Goal: Transaction & Acquisition: Book appointment/travel/reservation

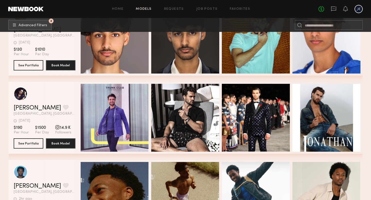
scroll to position [127, 0]
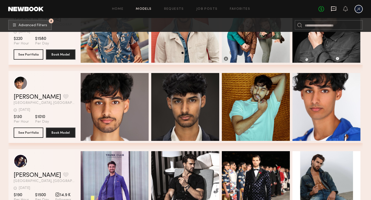
click at [331, 11] on icon at bounding box center [334, 9] width 6 height 6
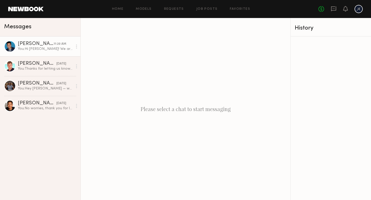
click at [39, 46] on div "[PERSON_NAME]" at bounding box center [36, 43] width 36 height 5
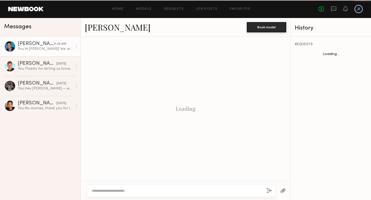
scroll to position [107, 0]
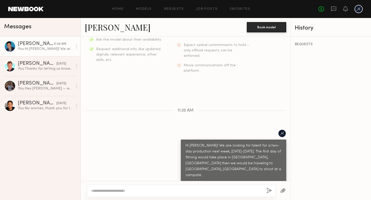
click at [9, 45] on div at bounding box center [10, 47] width 12 height 12
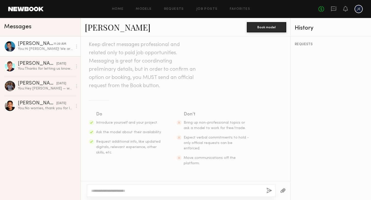
scroll to position [0, 0]
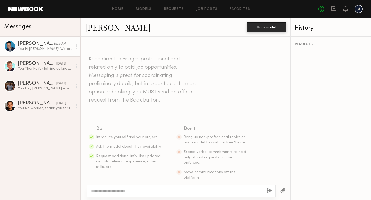
click at [28, 45] on div "[PERSON_NAME]" at bounding box center [36, 43] width 36 height 5
click at [271, 28] on button "Book model" at bounding box center [266, 27] width 39 height 10
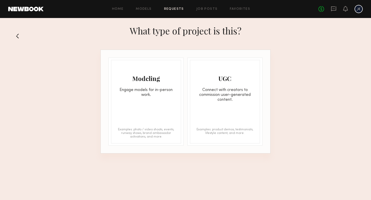
click at [15, 36] on button at bounding box center [19, 36] width 8 height 8
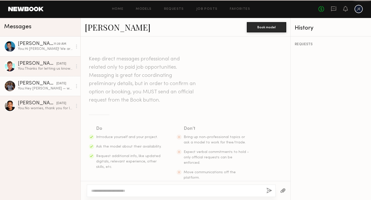
scroll to position [107, 0]
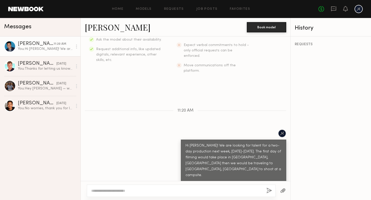
click at [10, 45] on div at bounding box center [10, 47] width 12 height 12
click at [76, 45] on circle at bounding box center [76, 45] width 1 height 1
click at [121, 26] on div "[PERSON_NAME]" at bounding box center [166, 27] width 162 height 11
click at [146, 9] on link "Models" at bounding box center [144, 8] width 16 height 3
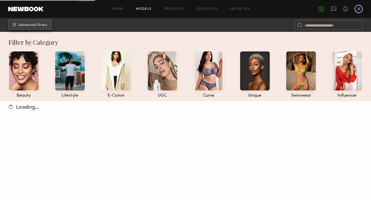
click at [39, 24] on span "Advanced Filters" at bounding box center [33, 25] width 29 height 4
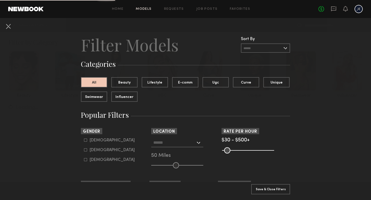
click at [161, 138] on input "text" at bounding box center [174, 142] width 42 height 9
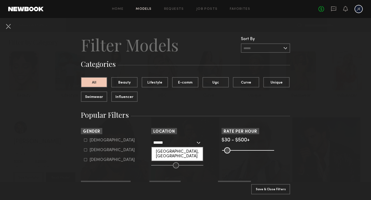
click at [165, 152] on div "Dallas, TX" at bounding box center [177, 154] width 51 height 13
type input "**********"
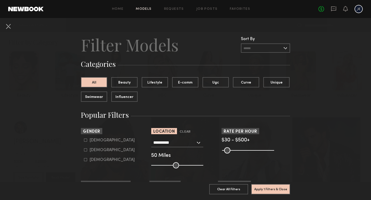
click at [97, 140] on div "Male" at bounding box center [112, 140] width 45 height 3
type input "*"
click at [270, 189] on button "Apply 2 Filters & Close" at bounding box center [270, 189] width 39 height 10
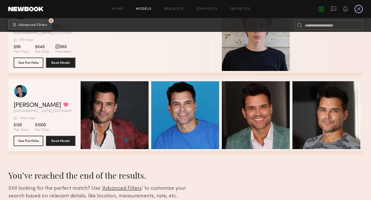
scroll to position [1294, 0]
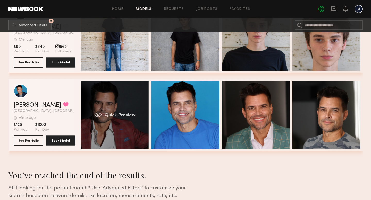
click at [136, 135] on div "Quick Preview" at bounding box center [115, 115] width 68 height 68
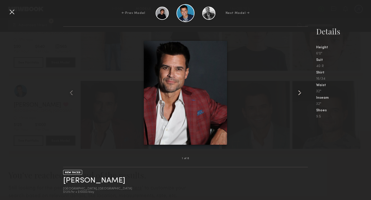
click at [302, 92] on common-icon at bounding box center [299, 93] width 8 height 8
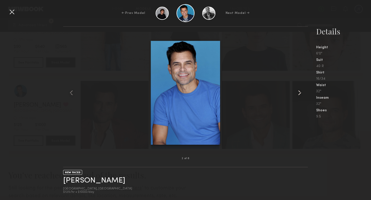
click at [302, 92] on common-icon at bounding box center [299, 93] width 8 height 8
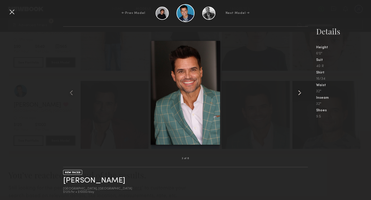
click at [302, 92] on common-icon at bounding box center [299, 93] width 8 height 8
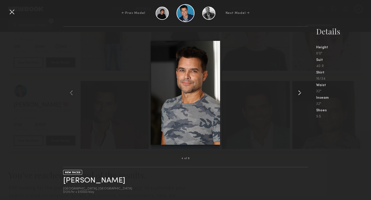
click at [299, 92] on common-icon at bounding box center [299, 93] width 8 height 8
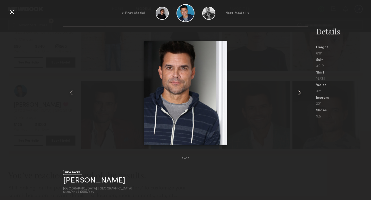
click at [299, 92] on common-icon at bounding box center [299, 93] width 8 height 8
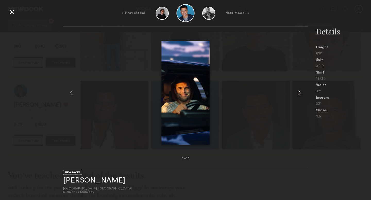
click at [299, 92] on common-icon at bounding box center [299, 93] width 8 height 8
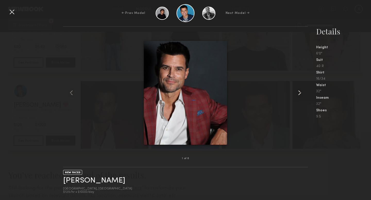
click at [299, 92] on common-icon at bounding box center [299, 93] width 8 height 8
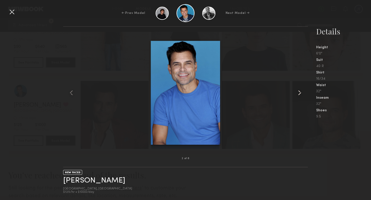
click at [299, 92] on common-icon at bounding box center [299, 93] width 8 height 8
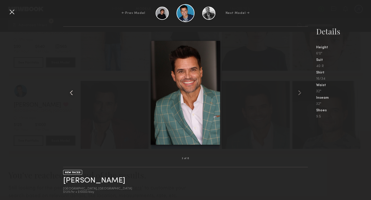
click at [69, 92] on common-icon at bounding box center [71, 93] width 8 height 8
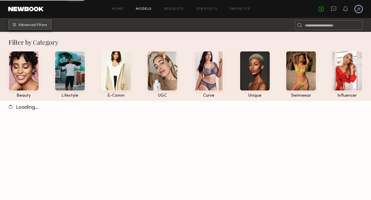
click at [45, 21] on button "Advanced Filters" at bounding box center [30, 25] width 44 height 10
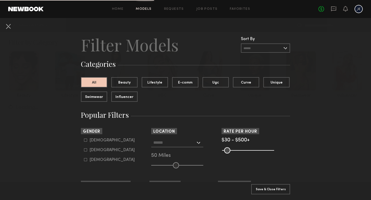
click at [94, 151] on div "Female" at bounding box center [112, 150] width 45 height 3
type input "**"
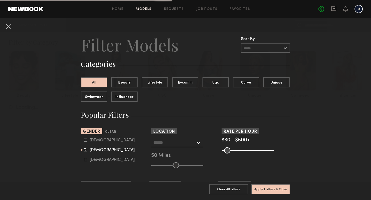
click at [158, 140] on input "text" at bounding box center [174, 142] width 42 height 9
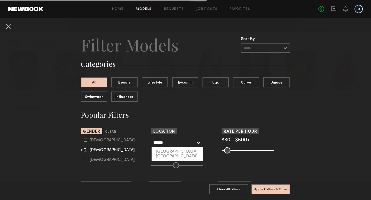
click at [168, 150] on div "Dallas, TX" at bounding box center [177, 154] width 51 height 13
type input "**********"
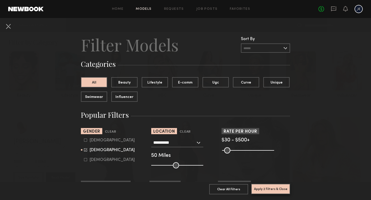
click at [274, 188] on button "Apply 2 Filters & Close" at bounding box center [270, 189] width 39 height 10
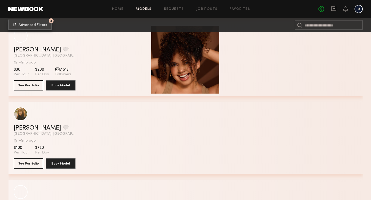
scroll to position [2834, 0]
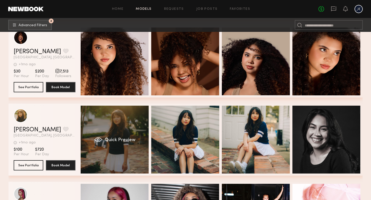
click at [115, 157] on div "Quick Preview" at bounding box center [115, 140] width 68 height 68
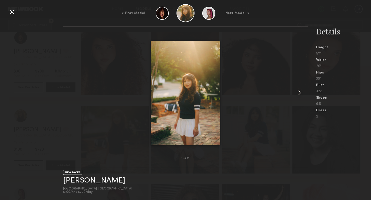
click at [299, 94] on common-icon at bounding box center [299, 93] width 8 height 8
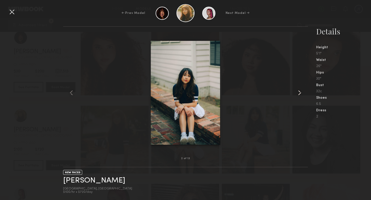
click at [299, 94] on common-icon at bounding box center [299, 93] width 8 height 8
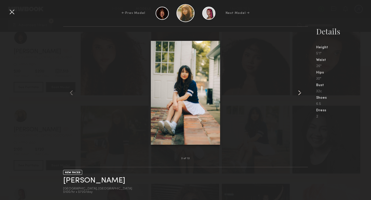
click at [299, 94] on common-icon at bounding box center [299, 93] width 8 height 8
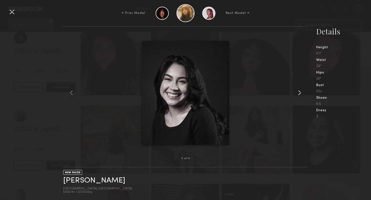
click at [299, 94] on common-icon at bounding box center [299, 93] width 8 height 8
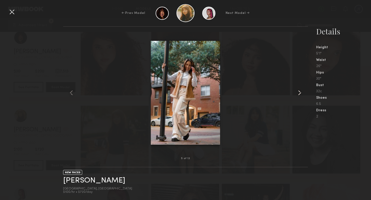
click at [299, 94] on common-icon at bounding box center [299, 93] width 8 height 8
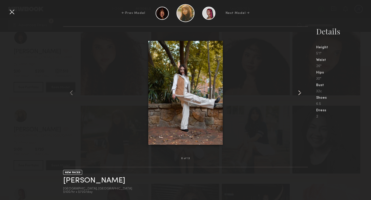
click at [299, 94] on common-icon at bounding box center [299, 93] width 8 height 8
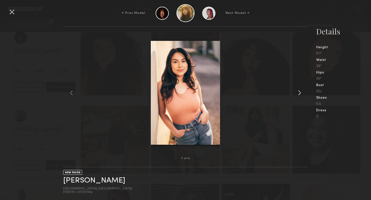
click at [299, 94] on common-icon at bounding box center [299, 93] width 8 height 8
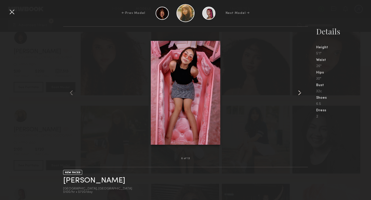
click at [299, 94] on common-icon at bounding box center [299, 93] width 8 height 8
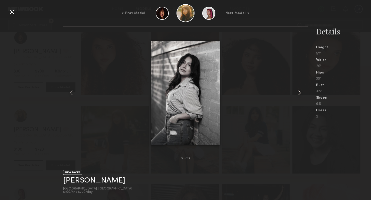
click at [299, 94] on common-icon at bounding box center [299, 93] width 8 height 8
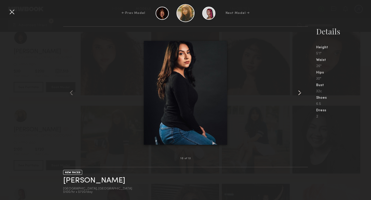
click at [299, 94] on common-icon at bounding box center [299, 93] width 8 height 8
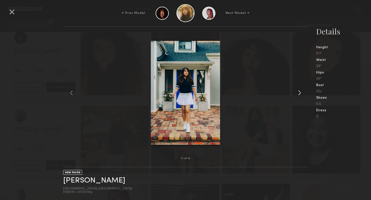
click at [299, 94] on common-icon at bounding box center [299, 93] width 8 height 8
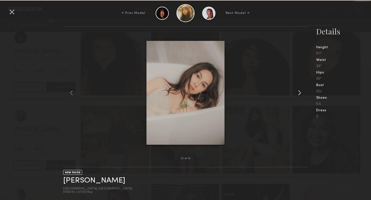
click at [299, 94] on common-icon at bounding box center [299, 93] width 8 height 8
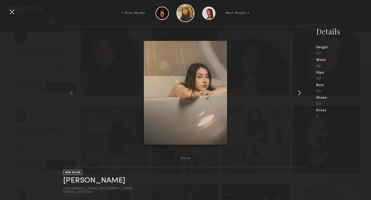
click at [299, 94] on common-icon at bounding box center [299, 93] width 8 height 8
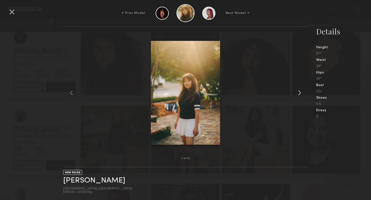
click at [299, 94] on common-icon at bounding box center [299, 93] width 8 height 8
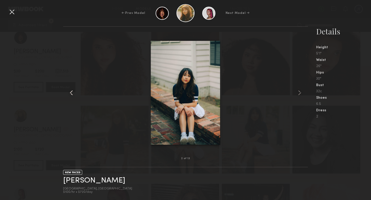
click at [72, 91] on common-icon at bounding box center [71, 93] width 8 height 8
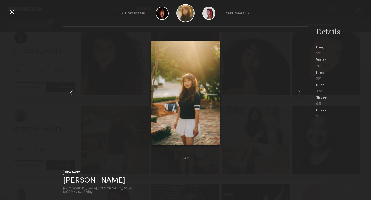
click at [72, 91] on common-icon at bounding box center [71, 93] width 8 height 8
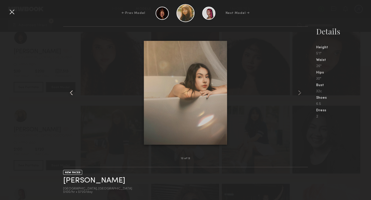
click at [72, 91] on common-icon at bounding box center [71, 93] width 8 height 8
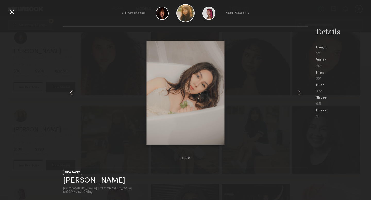
click at [71, 93] on common-icon at bounding box center [71, 93] width 8 height 8
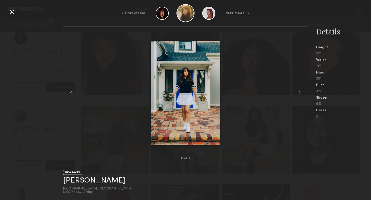
click at [10, 9] on div at bounding box center [12, 12] width 8 height 8
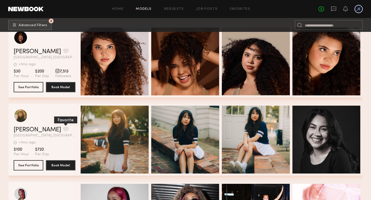
click at [63, 129] on button "grid" at bounding box center [65, 129] width 5 height 5
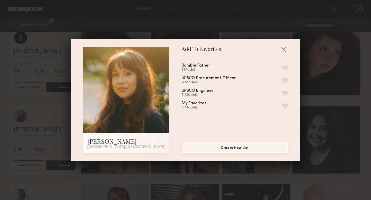
click at [209, 146] on button "Create New List" at bounding box center [235, 148] width 106 height 10
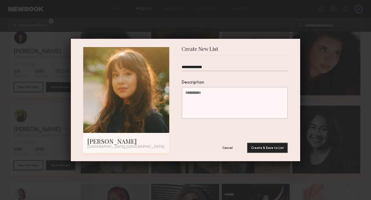
type input "**********"
click at [247, 143] on button "Create & Save to List" at bounding box center [267, 148] width 41 height 10
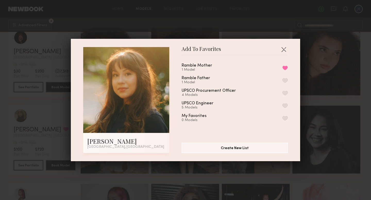
click at [53, 184] on div "Add To Favorites Kimberly G. Dallas, TX Add To Favorites Ramble Mother 1 Model …" at bounding box center [185, 100] width 371 height 200
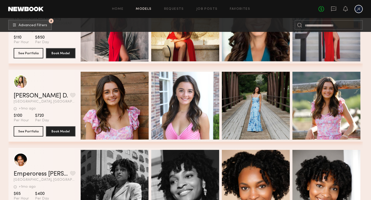
scroll to position [3114, 0]
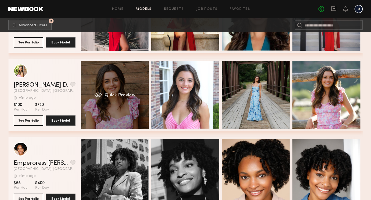
click at [118, 111] on div "Quick Preview" at bounding box center [115, 95] width 68 height 68
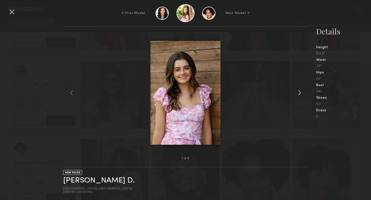
click at [302, 91] on common-icon at bounding box center [299, 93] width 8 height 8
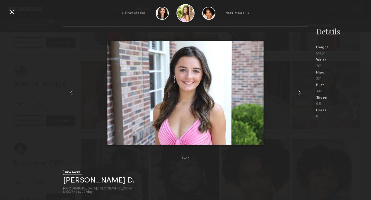
click at [302, 91] on common-icon at bounding box center [299, 93] width 8 height 8
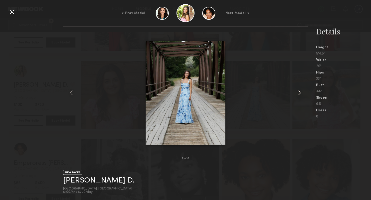
click at [302, 91] on common-icon at bounding box center [299, 93] width 8 height 8
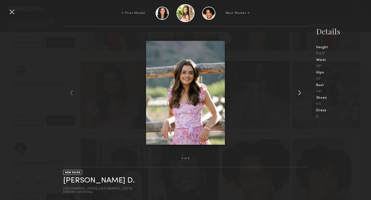
click at [302, 91] on common-icon at bounding box center [299, 93] width 8 height 8
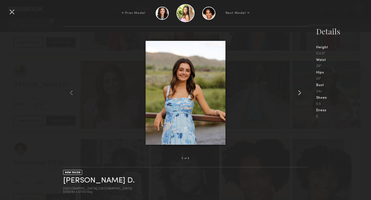
click at [302, 91] on common-icon at bounding box center [299, 93] width 8 height 8
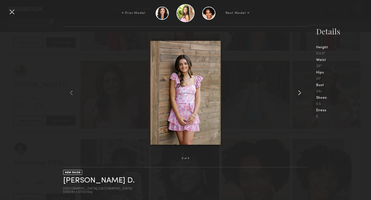
click at [302, 91] on common-icon at bounding box center [299, 93] width 8 height 8
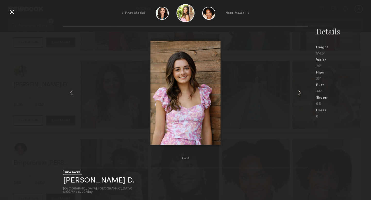
click at [302, 91] on common-icon at bounding box center [299, 93] width 8 height 8
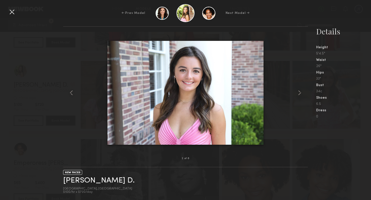
click at [49, 160] on div "2 of 6 NEW FACES Shaffer D. Fort Worth, TX $100/hr • $720/day Details Height 5'…" at bounding box center [185, 113] width 371 height 174
click at [41, 82] on div "2 of 6 NEW FACES Shaffer D. Fort Worth, TX $100/hr • $720/day Details Height 5'…" at bounding box center [185, 113] width 371 height 174
click at [10, 6] on div "← Prev Model Next Model →" at bounding box center [185, 13] width 371 height 18
click at [10, 10] on div at bounding box center [12, 12] width 8 height 8
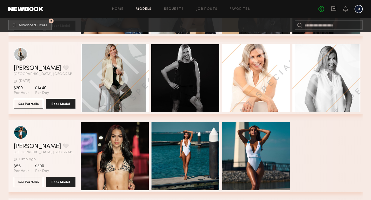
scroll to position [3758, 0]
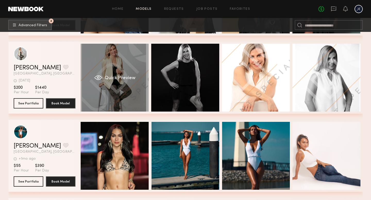
click at [131, 89] on div "Quick Preview" at bounding box center [115, 78] width 68 height 68
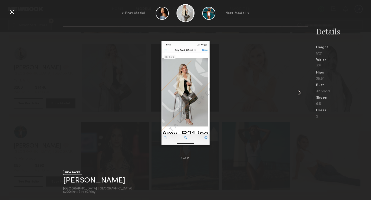
click at [300, 91] on common-icon at bounding box center [299, 93] width 8 height 8
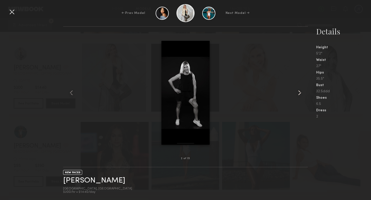
click at [300, 91] on common-icon at bounding box center [299, 93] width 8 height 8
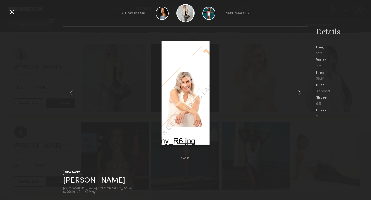
click at [300, 91] on common-icon at bounding box center [299, 93] width 8 height 8
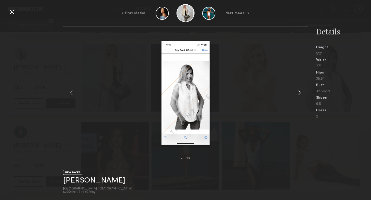
click at [300, 91] on common-icon at bounding box center [299, 93] width 8 height 8
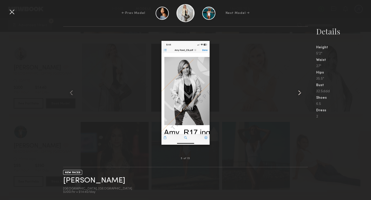
click at [300, 91] on common-icon at bounding box center [299, 93] width 8 height 8
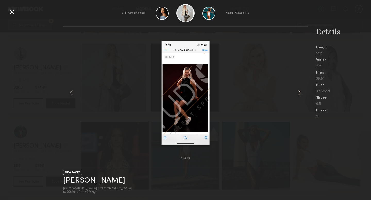
click at [300, 91] on common-icon at bounding box center [299, 93] width 8 height 8
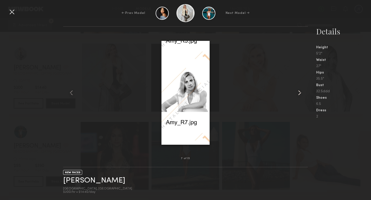
click at [300, 91] on common-icon at bounding box center [299, 93] width 8 height 8
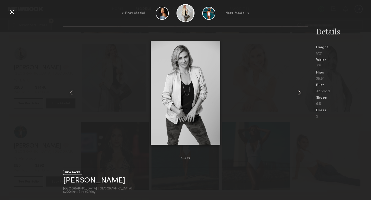
click at [300, 91] on common-icon at bounding box center [299, 93] width 8 height 8
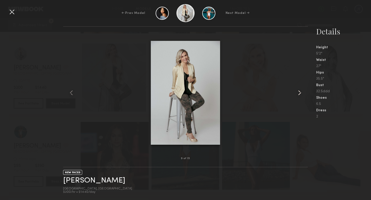
click at [300, 91] on common-icon at bounding box center [299, 93] width 8 height 8
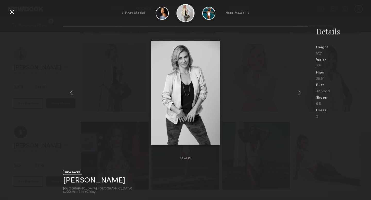
click at [12, 11] on div at bounding box center [12, 12] width 8 height 8
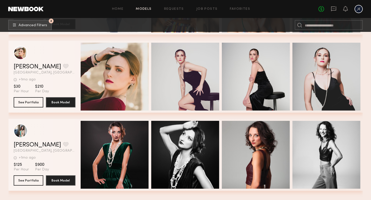
scroll to position [4229, 0]
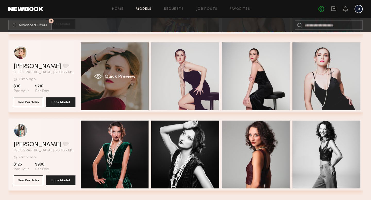
click at [112, 84] on div "Quick Preview" at bounding box center [115, 76] width 68 height 68
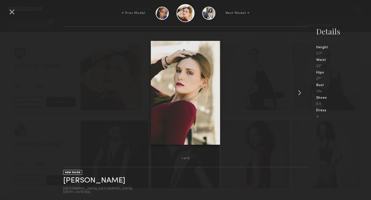
click at [299, 93] on common-icon at bounding box center [299, 93] width 8 height 8
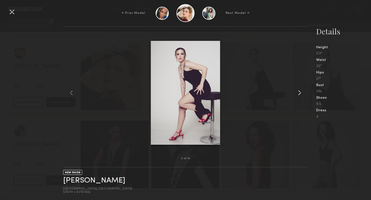
click at [299, 93] on common-icon at bounding box center [299, 93] width 8 height 8
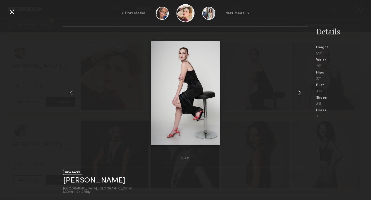
click at [299, 93] on common-icon at bounding box center [299, 93] width 8 height 8
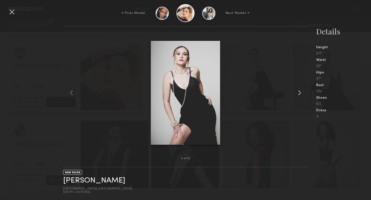
click at [299, 93] on common-icon at bounding box center [299, 93] width 8 height 8
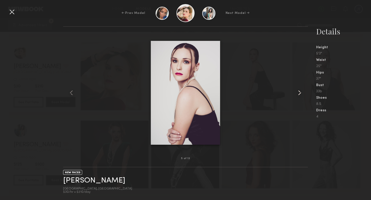
click at [299, 93] on common-icon at bounding box center [299, 93] width 8 height 8
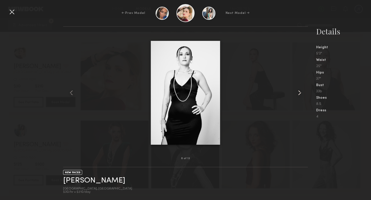
click at [299, 93] on common-icon at bounding box center [299, 93] width 8 height 8
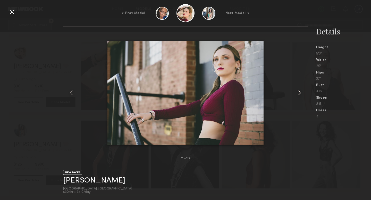
click at [299, 93] on common-icon at bounding box center [299, 93] width 8 height 8
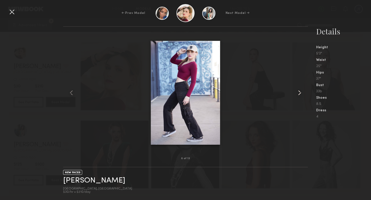
click at [299, 93] on common-icon at bounding box center [299, 93] width 8 height 8
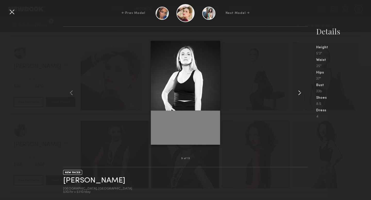
click at [299, 93] on common-icon at bounding box center [299, 93] width 8 height 8
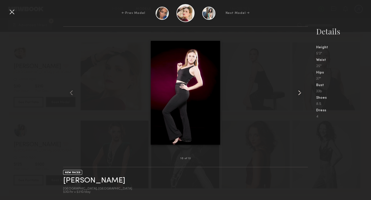
click at [299, 93] on common-icon at bounding box center [299, 93] width 8 height 8
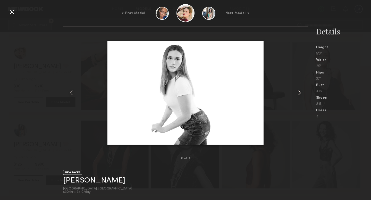
click at [299, 93] on common-icon at bounding box center [299, 93] width 8 height 8
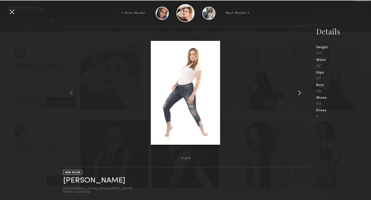
click at [299, 93] on common-icon at bounding box center [299, 93] width 8 height 8
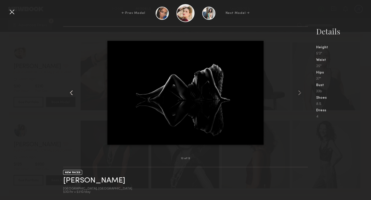
click at [71, 98] on div at bounding box center [68, 93] width 10 height 116
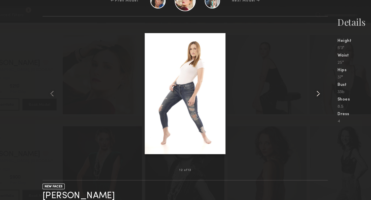
click at [301, 93] on common-icon at bounding box center [299, 93] width 8 height 8
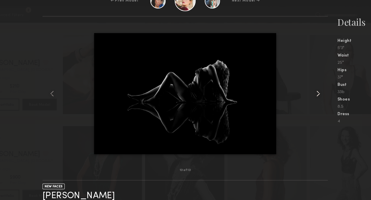
click at [301, 93] on common-icon at bounding box center [299, 93] width 8 height 8
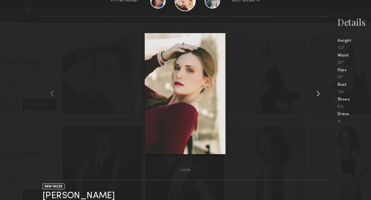
click at [301, 93] on common-icon at bounding box center [299, 93] width 8 height 8
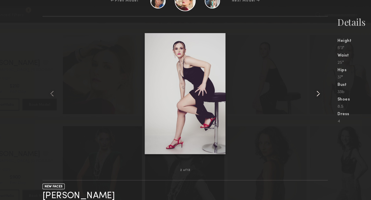
click at [301, 93] on common-icon at bounding box center [299, 93] width 8 height 8
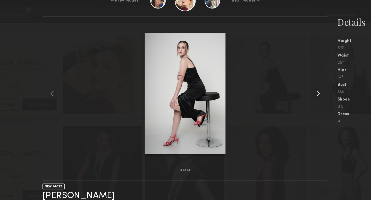
click at [301, 93] on common-icon at bounding box center [299, 93] width 8 height 8
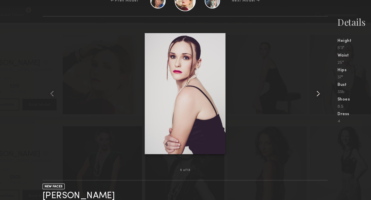
click at [301, 93] on common-icon at bounding box center [299, 93] width 8 height 8
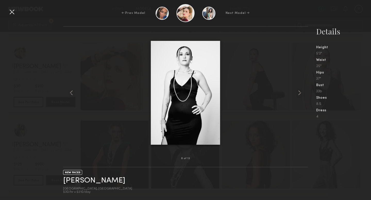
click at [8, 12] on div at bounding box center [12, 12] width 8 height 8
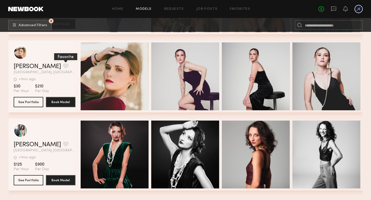
click at [63, 67] on button "grid" at bounding box center [65, 66] width 5 height 5
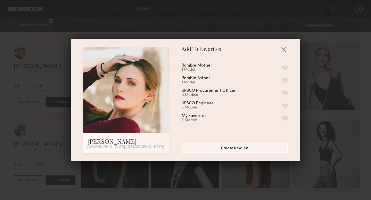
click at [281, 66] on div "Ramble Mother 1 Model" at bounding box center [235, 68] width 106 height 8
click at [282, 66] on button "button" at bounding box center [284, 68] width 5 height 5
click at [282, 50] on button "button" at bounding box center [283, 49] width 8 height 8
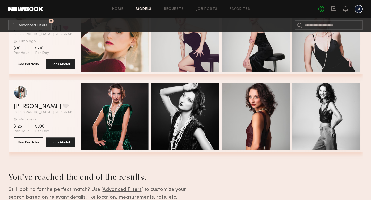
scroll to position [4287, 0]
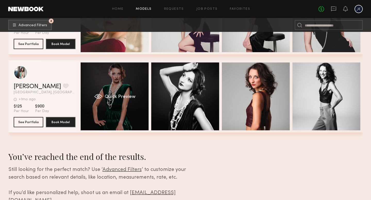
click at [139, 101] on div "Quick Preview" at bounding box center [115, 97] width 68 height 68
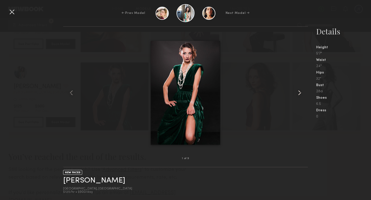
click at [300, 93] on common-icon at bounding box center [299, 93] width 8 height 8
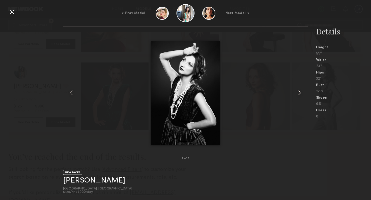
click at [300, 93] on common-icon at bounding box center [299, 93] width 8 height 8
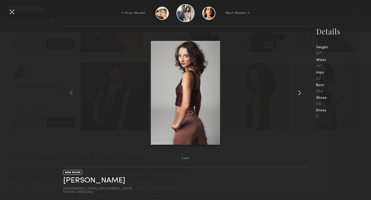
click at [300, 93] on common-icon at bounding box center [299, 93] width 8 height 8
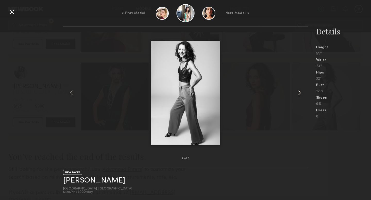
click at [300, 93] on common-icon at bounding box center [299, 93] width 8 height 8
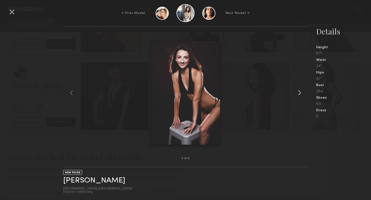
click at [300, 93] on common-icon at bounding box center [299, 93] width 8 height 8
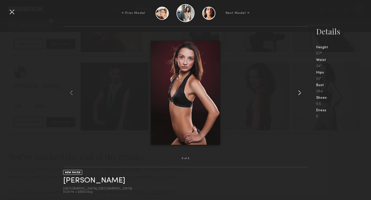
click at [300, 93] on common-icon at bounding box center [299, 93] width 8 height 8
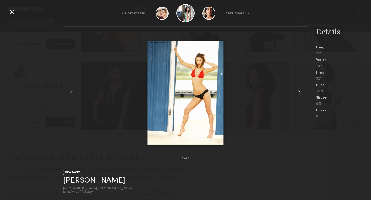
click at [299, 93] on common-icon at bounding box center [299, 93] width 8 height 8
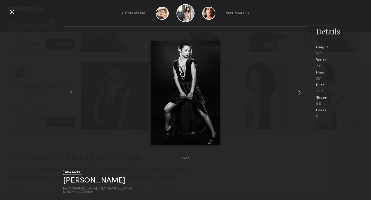
click at [299, 93] on common-icon at bounding box center [299, 93] width 8 height 8
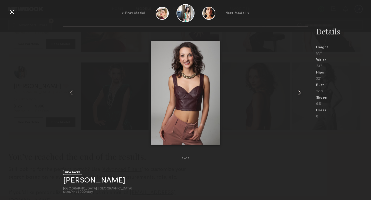
click at [299, 93] on common-icon at bounding box center [299, 93] width 8 height 8
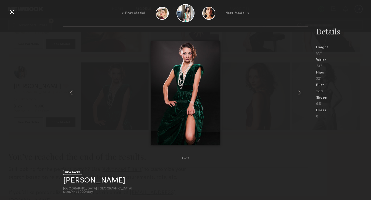
click at [238, 132] on div at bounding box center [185, 93] width 245 height 116
click at [65, 141] on div at bounding box center [68, 93] width 10 height 116
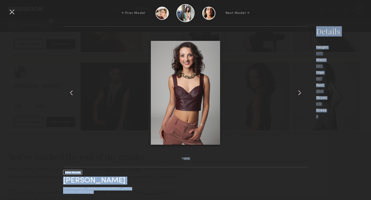
drag, startPoint x: 13, startPoint y: 10, endPoint x: 83, endPoint y: 94, distance: 109.3
click at [83, 94] on div "← Prev Model Next Model → 9 of 9 NEW FACES Kayla W. Dallas, TX $125/hr • $900/d…" at bounding box center [185, 100] width 371 height 200
click at [83, 94] on div at bounding box center [185, 93] width 245 height 116
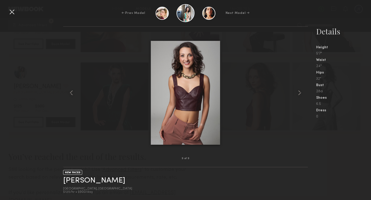
click at [61, 81] on div "9 of 9 NEW FACES Kayla W. Dallas, TX $125/hr • $900/day Details Height 5'7" Wai…" at bounding box center [185, 113] width 371 height 174
click at [70, 91] on common-icon at bounding box center [71, 93] width 8 height 8
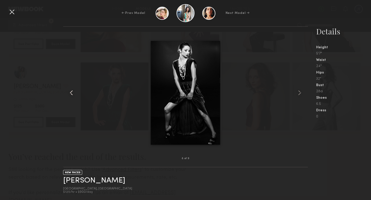
click at [70, 91] on common-icon at bounding box center [71, 93] width 8 height 8
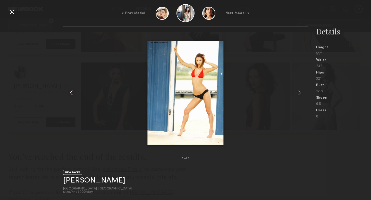
click at [71, 91] on common-icon at bounding box center [71, 93] width 8 height 8
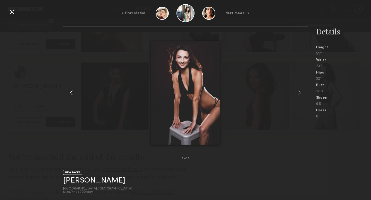
click at [71, 91] on common-icon at bounding box center [71, 93] width 8 height 8
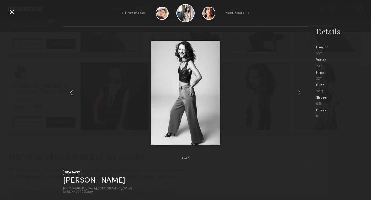
click at [71, 91] on common-icon at bounding box center [71, 93] width 8 height 8
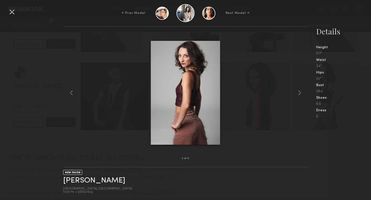
click at [12, 13] on div at bounding box center [12, 12] width 8 height 8
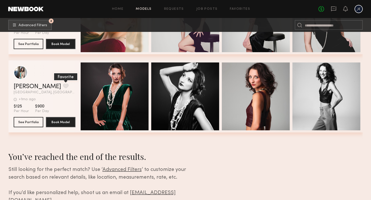
click at [63, 84] on button "grid" at bounding box center [65, 86] width 5 height 5
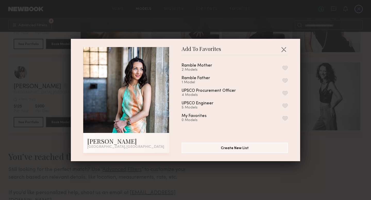
click at [284, 67] on button "button" at bounding box center [284, 68] width 5 height 5
click at [283, 50] on button "button" at bounding box center [283, 49] width 8 height 8
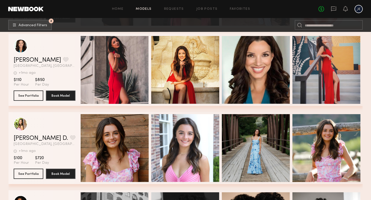
scroll to position [3058, 0]
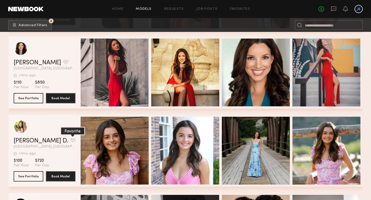
click at [70, 141] on button "grid" at bounding box center [72, 140] width 5 height 5
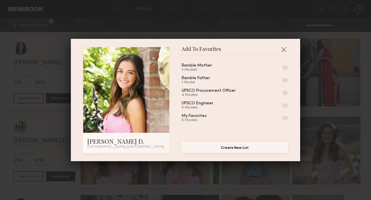
click at [216, 147] on button "Create New List" at bounding box center [235, 148] width 106 height 10
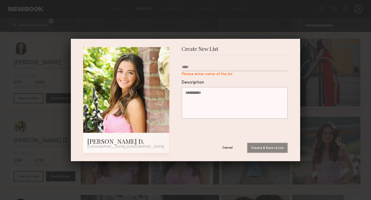
click at [222, 148] on button "Cancel" at bounding box center [227, 148] width 31 height 10
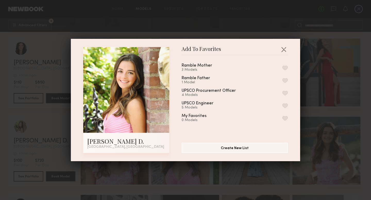
click at [287, 68] on button "button" at bounding box center [284, 68] width 5 height 5
click at [285, 48] on button "button" at bounding box center [283, 49] width 8 height 8
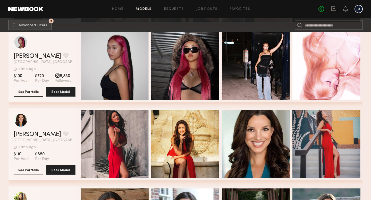
scroll to position [2985, 0]
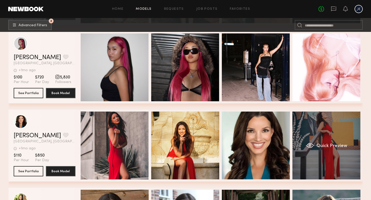
click at [307, 146] on div "grid" at bounding box center [309, 145] width 8 height 5
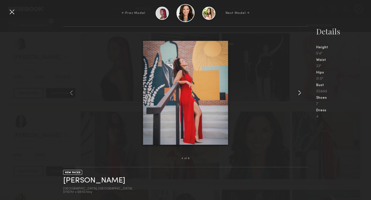
click at [302, 94] on common-icon at bounding box center [299, 93] width 8 height 8
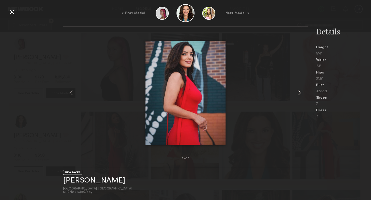
click at [302, 94] on common-icon at bounding box center [299, 93] width 8 height 8
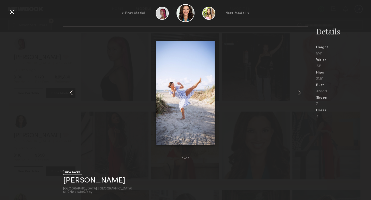
click at [71, 92] on common-icon at bounding box center [71, 93] width 8 height 8
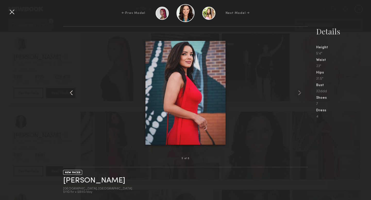
click at [71, 92] on common-icon at bounding box center [71, 93] width 8 height 8
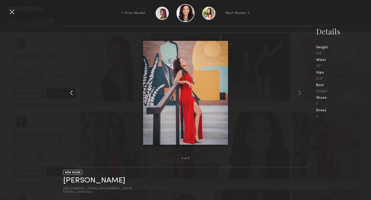
click at [71, 92] on common-icon at bounding box center [71, 93] width 8 height 8
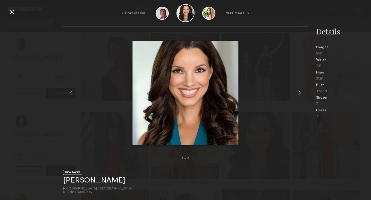
click at [298, 92] on common-icon at bounding box center [299, 93] width 8 height 8
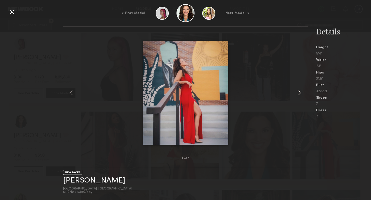
click at [298, 92] on common-icon at bounding box center [299, 93] width 8 height 8
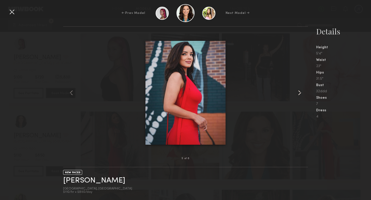
click at [298, 92] on common-icon at bounding box center [299, 93] width 8 height 8
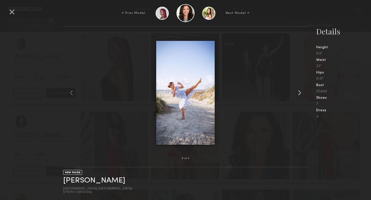
click at [298, 92] on common-icon at bounding box center [299, 93] width 8 height 8
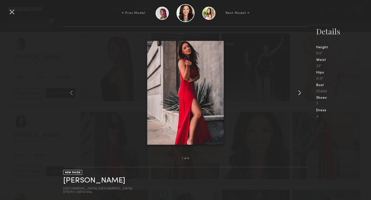
click at [298, 92] on common-icon at bounding box center [299, 93] width 8 height 8
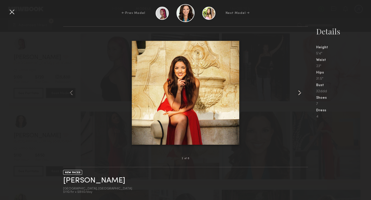
click at [298, 92] on common-icon at bounding box center [299, 93] width 8 height 8
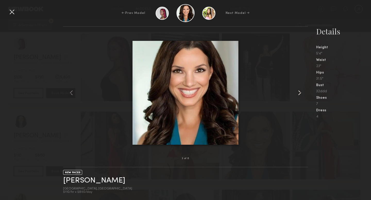
click at [298, 92] on common-icon at bounding box center [299, 93] width 8 height 8
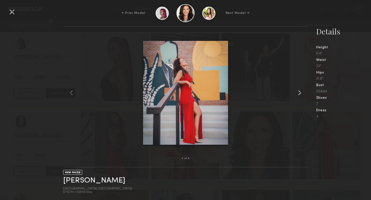
click at [298, 92] on common-icon at bounding box center [299, 93] width 8 height 8
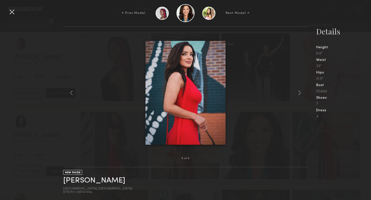
click at [12, 12] on div at bounding box center [12, 12] width 8 height 8
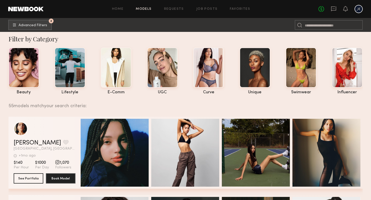
scroll to position [0, 0]
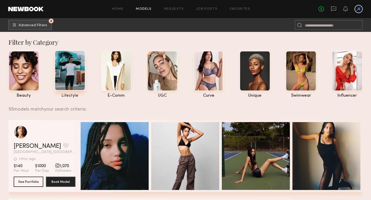
click at [80, 65] on div at bounding box center [70, 70] width 31 height 40
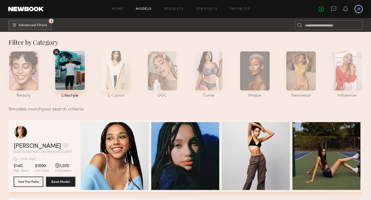
click at [116, 65] on div at bounding box center [116, 70] width 31 height 40
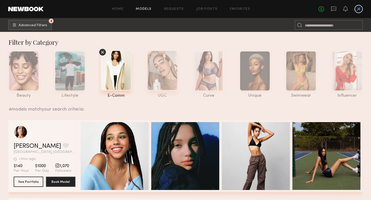
click at [168, 81] on div at bounding box center [162, 70] width 31 height 40
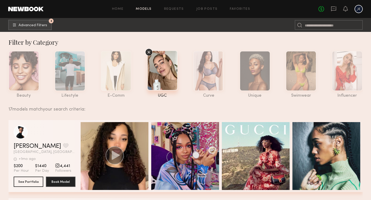
click at [149, 51] on icon at bounding box center [148, 52] width 3 height 3
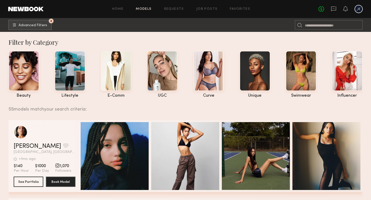
click at [333, 12] on link at bounding box center [334, 9] width 6 height 6
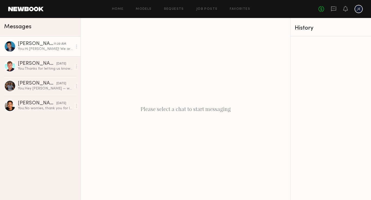
click at [43, 47] on div "You: Hi Justin! We are looking for talent for a two-day production next week, A…" at bounding box center [45, 49] width 55 height 5
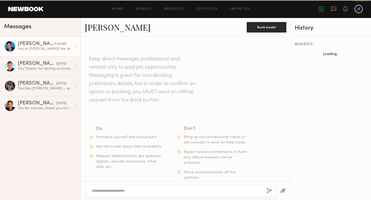
scroll to position [107, 0]
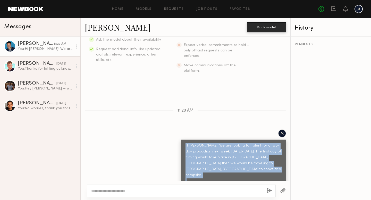
drag, startPoint x: 220, startPoint y: 171, endPoint x: 182, endPoint y: 134, distance: 53.4
click at [182, 140] on div "Hi Justin! We are looking for talent for a two-day production next week, August…" at bounding box center [233, 170] width 105 height 60
copy div "Hi Justin! We are looking for talent for a two-day production next week, August…"
click at [121, 10] on link "Home" at bounding box center [118, 8] width 12 height 3
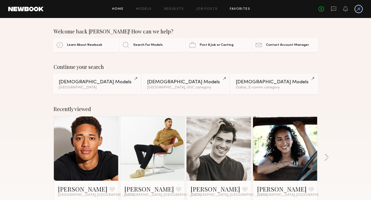
click at [240, 7] on link "Favorites" at bounding box center [240, 8] width 20 height 3
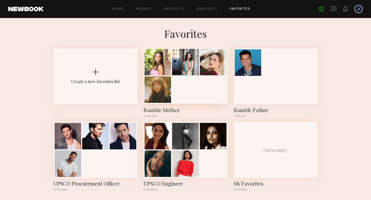
click at [204, 96] on div at bounding box center [185, 76] width 84 height 56
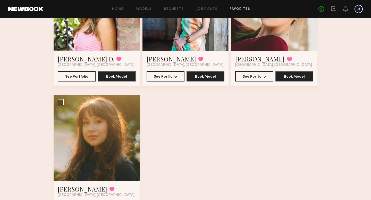
scroll to position [122, 0]
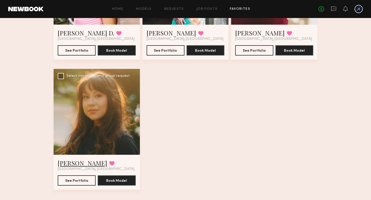
click at [79, 165] on link "[PERSON_NAME]" at bounding box center [82, 163] width 49 height 8
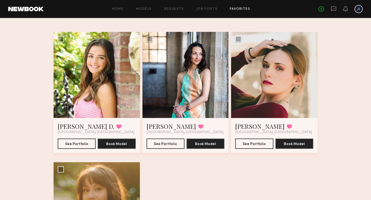
scroll to position [21, 0]
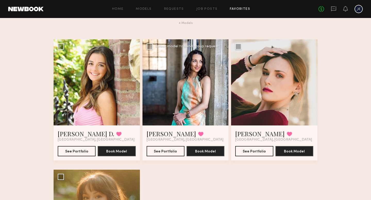
click at [182, 81] on div at bounding box center [185, 82] width 86 height 86
click at [204, 88] on div at bounding box center [185, 82] width 86 height 86
click at [161, 134] on link "Kayla W." at bounding box center [171, 134] width 49 height 8
click at [198, 133] on button at bounding box center [200, 134] width 5 height 5
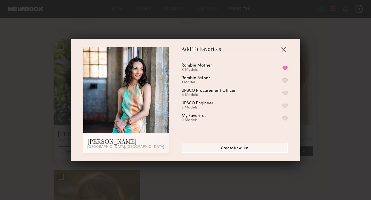
click at [284, 49] on button "button" at bounding box center [283, 49] width 8 height 8
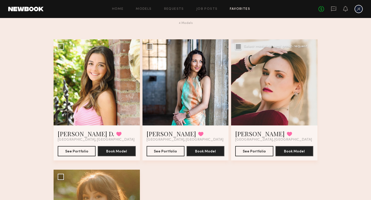
click at [270, 97] on div at bounding box center [274, 82] width 86 height 86
click at [248, 132] on link "Caitlyn M." at bounding box center [259, 134] width 49 height 8
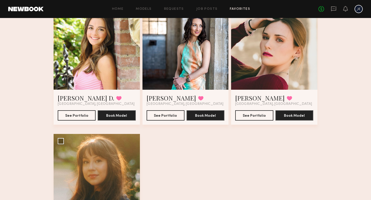
scroll to position [65, 0]
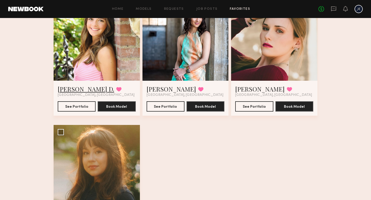
click at [72, 88] on link "Shaffer D." at bounding box center [86, 89] width 56 height 8
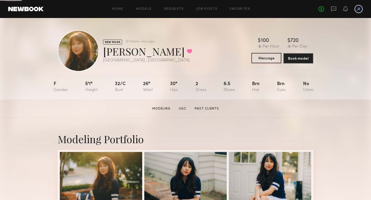
click at [274, 59] on button "Message" at bounding box center [266, 58] width 30 height 10
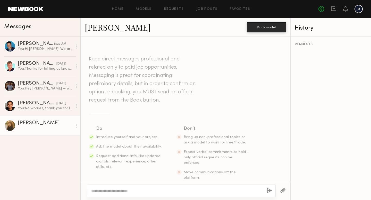
scroll to position [8, 0]
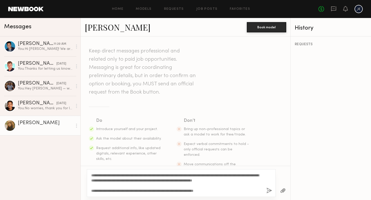
drag, startPoint x: 105, startPoint y: 176, endPoint x: 96, endPoint y: 175, distance: 9.1
click at [96, 175] on textarea "**********" at bounding box center [176, 183] width 171 height 21
click at [143, 178] on textarea "**********" at bounding box center [176, 183] width 171 height 21
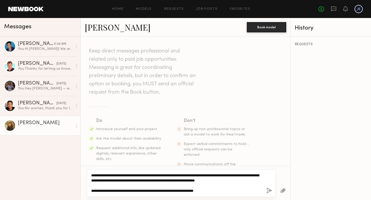
scroll to position [23, 0]
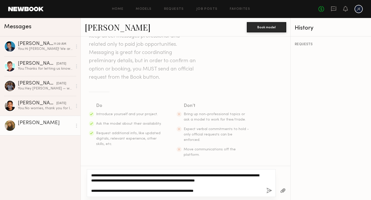
drag, startPoint x: 205, startPoint y: 182, endPoint x: 137, endPoint y: 182, distance: 68.5
click at [137, 182] on textarea "**********" at bounding box center [176, 183] width 171 height 21
click at [166, 180] on textarea "**********" at bounding box center [176, 183] width 171 height 21
drag, startPoint x: 173, startPoint y: 182, endPoint x: 155, endPoint y: 181, distance: 17.3
click at [155, 181] on textarea "**********" at bounding box center [176, 183] width 171 height 21
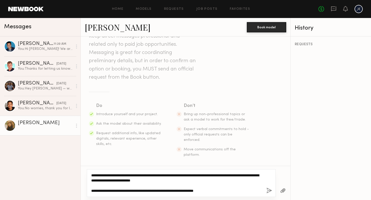
click at [185, 187] on textarea "**********" at bounding box center [176, 183] width 171 height 21
click at [152, 176] on textarea "**********" at bounding box center [176, 183] width 171 height 21
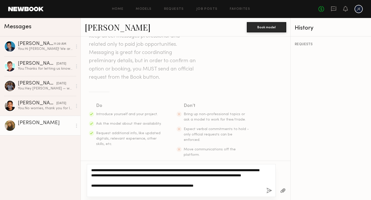
click at [128, 176] on textarea "**********" at bounding box center [176, 181] width 171 height 26
click at [146, 176] on textarea "**********" at bounding box center [176, 181] width 171 height 26
click at [151, 186] on textarea "**********" at bounding box center [176, 181] width 171 height 26
drag, startPoint x: 158, startPoint y: 193, endPoint x: 133, endPoint y: 165, distance: 37.0
click at [133, 165] on div "**********" at bounding box center [181, 180] width 189 height 33
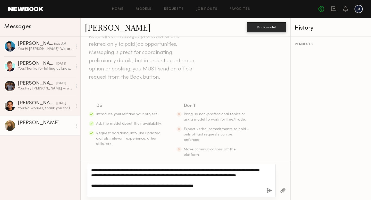
type textarea "**********"
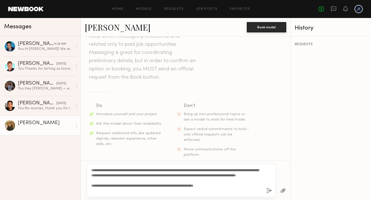
click at [133, 165] on div "**********" at bounding box center [181, 180] width 189 height 33
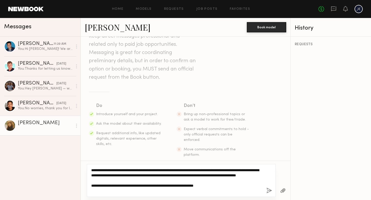
click at [134, 170] on textarea "**********" at bounding box center [176, 181] width 171 height 26
drag, startPoint x: 229, startPoint y: 189, endPoint x: 179, endPoint y: 164, distance: 55.4
click at [179, 164] on div "**********" at bounding box center [181, 180] width 189 height 33
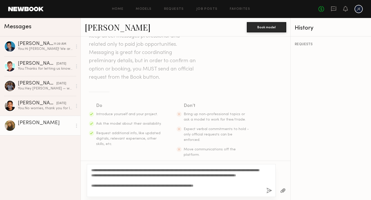
click at [179, 164] on div "**********" at bounding box center [181, 180] width 189 height 33
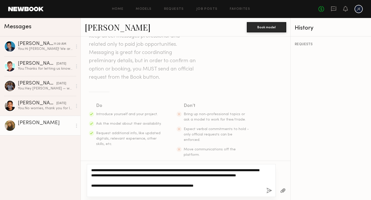
click at [179, 168] on textarea "**********" at bounding box center [176, 181] width 171 height 26
drag, startPoint x: 221, startPoint y: 189, endPoint x: 213, endPoint y: 166, distance: 24.1
click at [213, 166] on div "**********" at bounding box center [181, 180] width 189 height 33
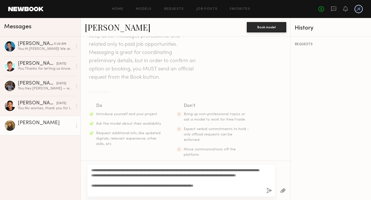
click at [213, 166] on div "**********" at bounding box center [181, 180] width 189 height 33
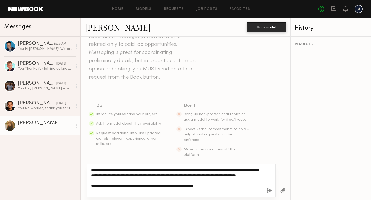
click at [209, 178] on textarea "**********" at bounding box center [176, 181] width 171 height 26
drag, startPoint x: 223, startPoint y: 191, endPoint x: 223, endPoint y: 175, distance: 16.5
click at [223, 183] on textarea "**********" at bounding box center [176, 181] width 171 height 26
click at [222, 170] on textarea "**********" at bounding box center [176, 181] width 171 height 26
drag, startPoint x: 222, startPoint y: 171, endPoint x: 222, endPoint y: 191, distance: 20.3
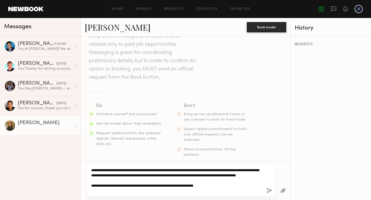
click at [222, 191] on textarea "**********" at bounding box center [176, 181] width 171 height 26
click at [218, 184] on textarea "**********" at bounding box center [176, 181] width 171 height 26
drag, startPoint x: 221, startPoint y: 192, endPoint x: 79, endPoint y: 167, distance: 144.4
click at [77, 166] on div "Messages Justin C. 11:20 AM You: Hi Justin! We are looking for talent for a two…" at bounding box center [185, 109] width 371 height 182
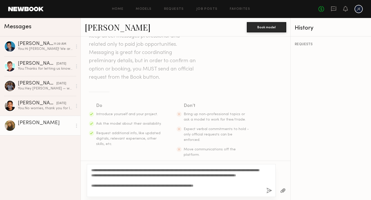
click at [269, 188] on button "button" at bounding box center [269, 191] width 6 height 6
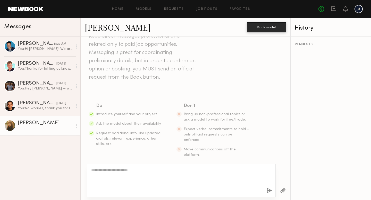
scroll to position [113, 0]
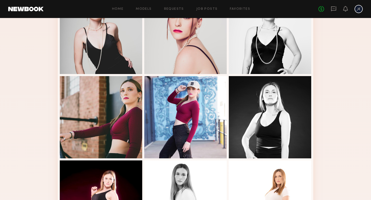
scroll to position [305, 0]
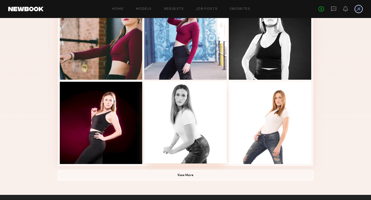
click at [177, 106] on div at bounding box center [185, 122] width 82 height 82
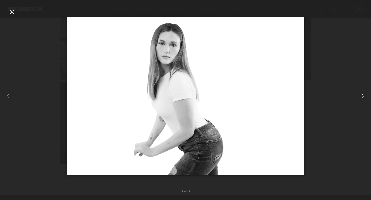
click at [363, 96] on common-icon at bounding box center [362, 96] width 8 height 8
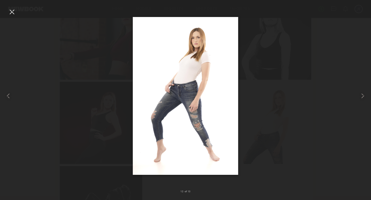
click at [16, 10] on div at bounding box center [185, 96] width 371 height 176
click at [12, 11] on div at bounding box center [12, 12] width 8 height 8
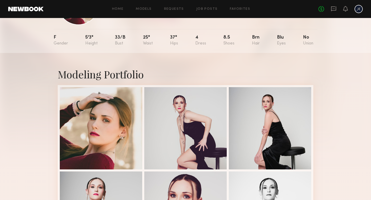
scroll to position [0, 0]
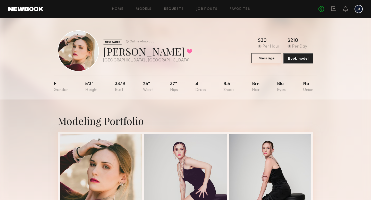
click at [262, 60] on button "Message" at bounding box center [266, 58] width 30 height 10
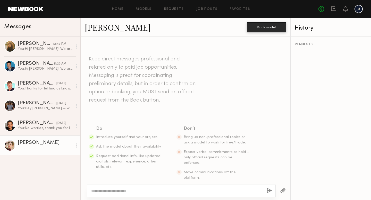
click at [113, 188] on div at bounding box center [181, 191] width 189 height 12
click at [123, 192] on textarea at bounding box center [176, 190] width 171 height 5
paste textarea "**********"
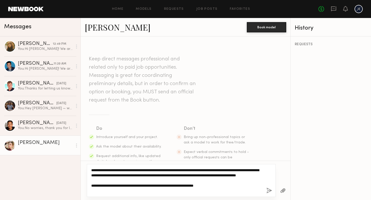
drag, startPoint x: 110, startPoint y: 172, endPoint x: 95, endPoint y: 171, distance: 15.3
click at [95, 171] on textarea "**********" at bounding box center [176, 181] width 171 height 26
click at [180, 177] on textarea "**********" at bounding box center [176, 181] width 171 height 26
type textarea "**********"
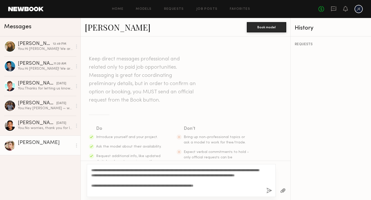
click at [268, 191] on button "button" at bounding box center [269, 191] width 6 height 6
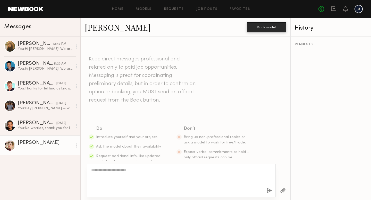
scroll to position [113, 0]
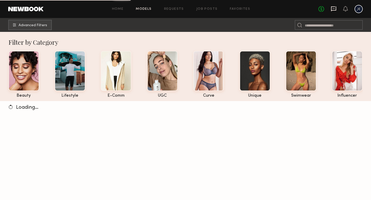
click at [333, 8] on icon at bounding box center [333, 8] width 2 height 1
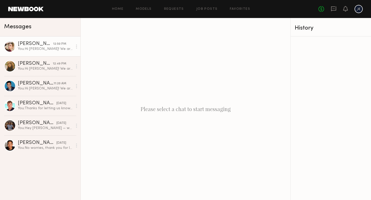
click at [41, 47] on div "You: Hi [PERSON_NAME]! We are looking for talent to play the role as a Mother o…" at bounding box center [45, 49] width 55 height 5
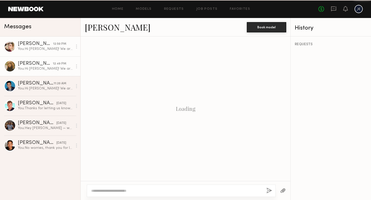
scroll to position [113, 0]
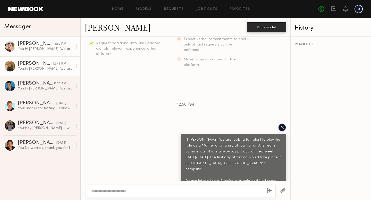
click at [41, 63] on div "[PERSON_NAME]" at bounding box center [35, 63] width 35 height 5
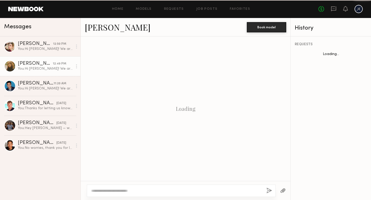
scroll to position [113, 0]
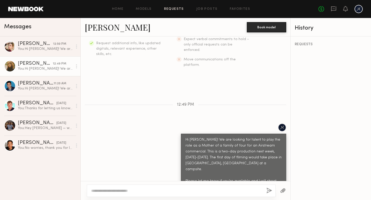
click at [181, 8] on link "Requests" at bounding box center [174, 8] width 20 height 3
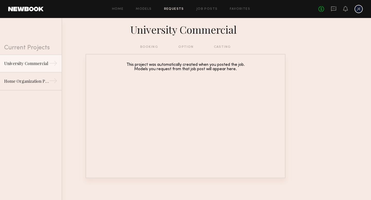
click at [138, 13] on header "Home Models Requests Job Posts Favorites Sign Out No fees up to $5,000" at bounding box center [185, 9] width 371 height 18
click at [143, 12] on div "Home Models Requests Job Posts Favorites Sign Out No fees up to $5,000" at bounding box center [203, 9] width 319 height 8
click at [143, 9] on link "Models" at bounding box center [144, 8] width 16 height 3
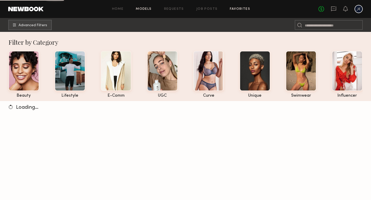
click at [238, 9] on link "Favorites" at bounding box center [240, 8] width 20 height 3
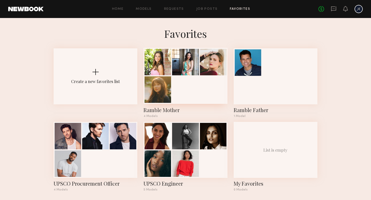
click at [195, 95] on div at bounding box center [185, 76] width 84 height 56
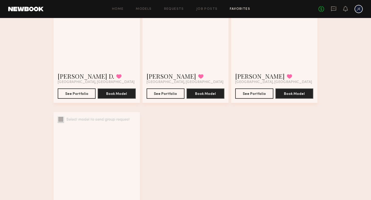
scroll to position [83, 0]
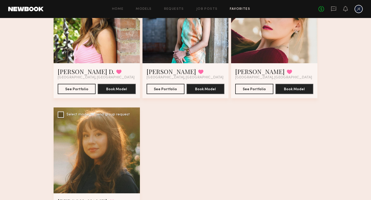
click at [121, 156] on div at bounding box center [97, 151] width 86 height 86
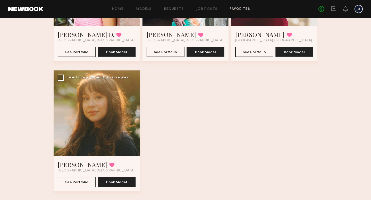
scroll to position [128, 0]
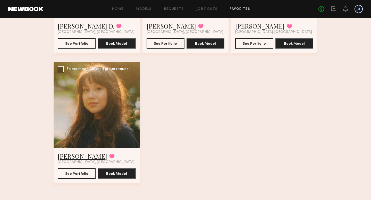
click at [84, 153] on link "[PERSON_NAME]" at bounding box center [82, 156] width 49 height 8
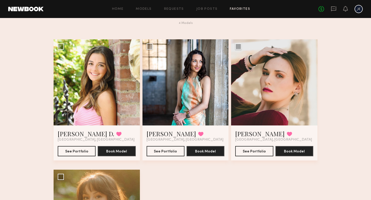
scroll to position [0, 0]
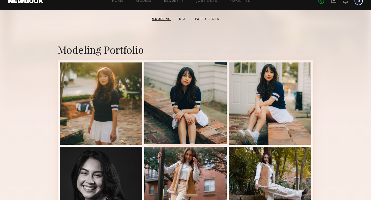
scroll to position [90, 0]
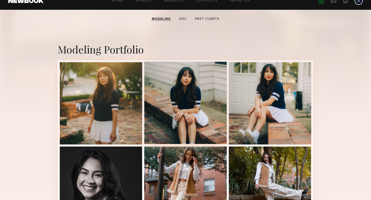
click at [179, 92] on div at bounding box center [185, 103] width 82 height 82
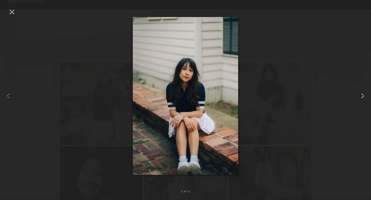
click at [363, 98] on common-icon at bounding box center [362, 96] width 8 height 8
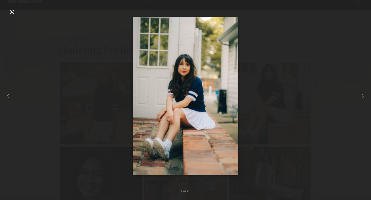
click at [11, 12] on div at bounding box center [12, 12] width 8 height 8
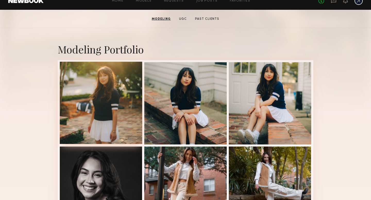
click at [82, 99] on div at bounding box center [101, 103] width 82 height 82
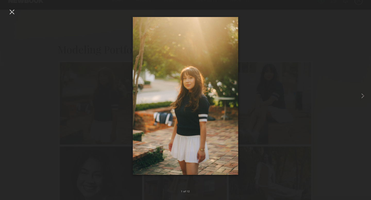
click at [11, 11] on div at bounding box center [12, 12] width 8 height 8
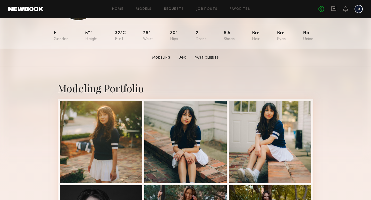
scroll to position [70, 0]
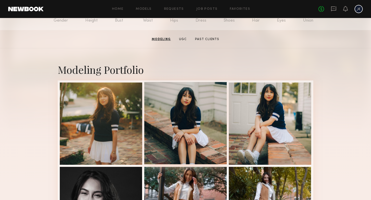
click at [199, 126] on div at bounding box center [185, 123] width 82 height 82
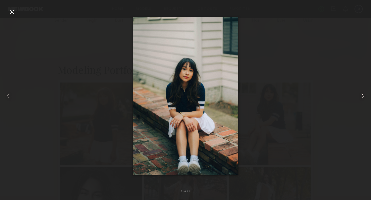
click at [361, 98] on common-icon at bounding box center [362, 96] width 8 height 8
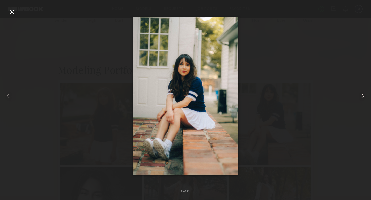
click at [361, 98] on common-icon at bounding box center [362, 96] width 8 height 8
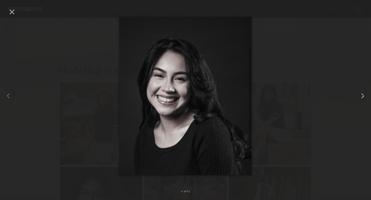
click at [361, 98] on common-icon at bounding box center [362, 96] width 8 height 8
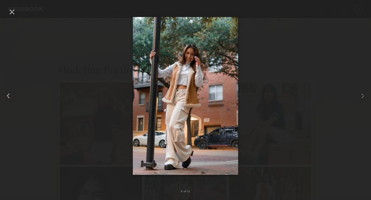
click at [8, 96] on common-icon at bounding box center [8, 96] width 8 height 8
